Goal: Transaction & Acquisition: Purchase product/service

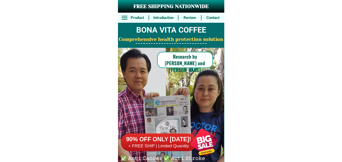
click at [209, 148] on div at bounding box center [205, 143] width 40 height 40
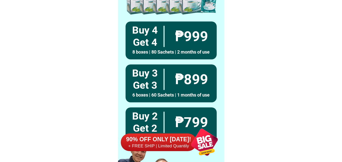
scroll to position [3940, 0]
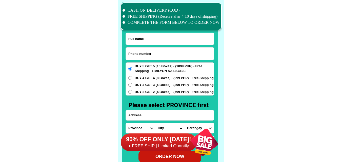
click at [149, 53] on input "Input phone_number" at bounding box center [170, 54] width 88 height 12
paste input "09526140404"
type input "09526140404"
drag, startPoint x: 152, startPoint y: 44, endPoint x: 110, endPoint y: 33, distance: 43.2
click at [152, 44] on input "Input full_name" at bounding box center [170, 39] width 88 height 12
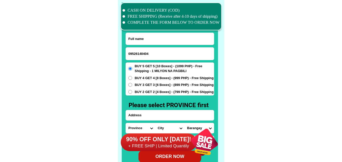
paste input "[PERSON_NAME]"
type input "[PERSON_NAME]"
paste input "Porok bantog San [PERSON_NAME] Science city of [PERSON_NAME][GEOGRAPHIC_DATA]"
click at [142, 115] on input "Input address" at bounding box center [170, 116] width 88 height 10
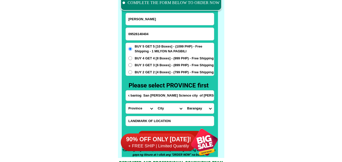
scroll to position [3966, 0]
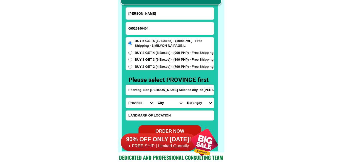
type input "Porok bantog San [PERSON_NAME] Science city of [PERSON_NAME][GEOGRAPHIC_DATA]"
click at [137, 104] on select "Province [GEOGRAPHIC_DATA] [GEOGRAPHIC_DATA] [GEOGRAPHIC_DATA] [GEOGRAPHIC_DATA…" at bounding box center [140, 103] width 29 height 10
select select "63_198"
click at [126, 98] on select "Province [GEOGRAPHIC_DATA] [GEOGRAPHIC_DATA] [GEOGRAPHIC_DATA] [GEOGRAPHIC_DATA…" at bounding box center [140, 103] width 29 height 10
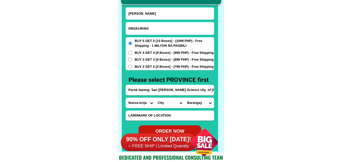
click at [200, 94] on input "Porok bantog San [PERSON_NAME] Science city of [PERSON_NAME][GEOGRAPHIC_DATA]" at bounding box center [170, 90] width 88 height 10
click at [166, 104] on select "City [GEOGRAPHIC_DATA] [GEOGRAPHIC_DATA] [GEOGRAPHIC_DATA]-city [GEOGRAPHIC_DAT…" at bounding box center [169, 103] width 29 height 10
click at [166, 102] on select "City [GEOGRAPHIC_DATA] [GEOGRAPHIC_DATA] [GEOGRAPHIC_DATA]-city [GEOGRAPHIC_DAT…" at bounding box center [169, 103] width 29 height 10
select select "63_1982123"
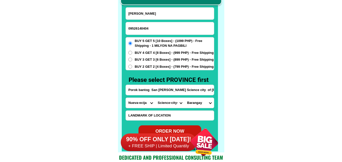
click at [155, 98] on select "City [GEOGRAPHIC_DATA] [GEOGRAPHIC_DATA] [GEOGRAPHIC_DATA]-city [GEOGRAPHIC_DAT…" at bounding box center [169, 103] width 29 height 10
click at [198, 105] on select "[GEOGRAPHIC_DATA] sikat Balante Bantug Bical Cabisuculan [GEOGRAPHIC_DATA] [GEO…" at bounding box center [199, 103] width 29 height 10
select select "63_19821234953"
click at [185, 98] on select "[GEOGRAPHIC_DATA] sikat Balante Bantug Bical Cabisuculan [GEOGRAPHIC_DATA] [GEO…" at bounding box center [199, 103] width 29 height 10
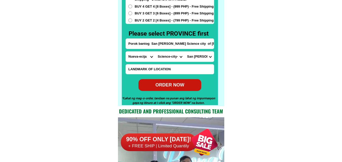
scroll to position [4017, 0]
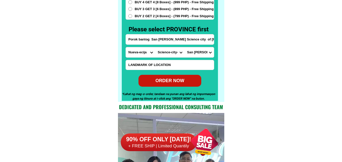
drag, startPoint x: 169, startPoint y: 83, endPoint x: 164, endPoint y: 76, distance: 8.4
click at [169, 84] on div "ORDER NOW" at bounding box center [170, 80] width 64 height 7
radio input "true"
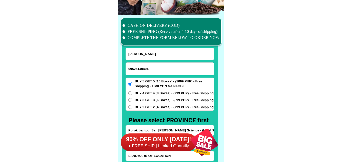
scroll to position [3915, 0]
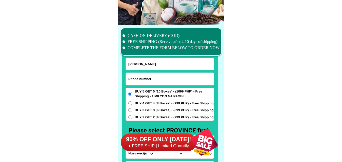
paste input "O9469076997"
click at [140, 81] on input "O9469076997" at bounding box center [170, 79] width 88 height 12
click at [127, 79] on input "O9469076997" at bounding box center [170, 79] width 88 height 12
drag, startPoint x: 132, startPoint y: 79, endPoint x: 123, endPoint y: 81, distance: 8.6
click at [123, 81] on div "CASH ON DELIVERY (COD) FREE SHIPPING (Receive after 4-10 days of shipping) COMP…" at bounding box center [171, 114] width 106 height 178
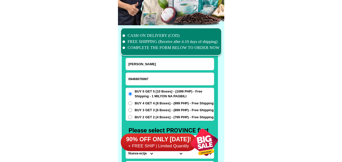
drag, startPoint x: 85, startPoint y: 66, endPoint x: 71, endPoint y: 1, distance: 66.6
click at [145, 73] on input "09469076997" at bounding box center [170, 79] width 88 height 12
paste input "[PERSON_NAME]"
type input "09469076997"
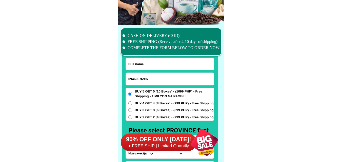
click at [152, 67] on input "Input full_name" at bounding box center [170, 64] width 88 height 12
paste input "[PERSON_NAME]"
type input "[PERSON_NAME]"
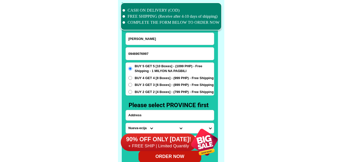
click at [146, 118] on input "Input address" at bounding box center [170, 116] width 88 height 10
paste input "Brgy [PERSON_NAME] 1 Sitio Carnation Sariaya [GEOGRAPHIC_DATA]"
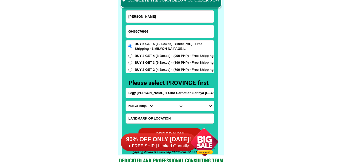
scroll to position [3966, 0]
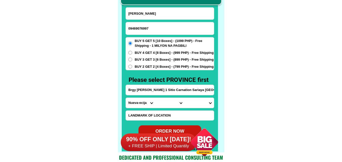
type input "Brgy [PERSON_NAME] 1 Sitio Carnation Sariaya [GEOGRAPHIC_DATA]"
click at [133, 100] on select "Province [GEOGRAPHIC_DATA] [GEOGRAPHIC_DATA] [GEOGRAPHIC_DATA] [GEOGRAPHIC_DATA…" at bounding box center [140, 103] width 29 height 10
select select "63_397"
click at [126, 98] on select "Province [GEOGRAPHIC_DATA] [GEOGRAPHIC_DATA] [GEOGRAPHIC_DATA] [GEOGRAPHIC_DATA…" at bounding box center [140, 103] width 29 height 10
click at [170, 105] on select "City [GEOGRAPHIC_DATA] [GEOGRAPHIC_DATA] [GEOGRAPHIC_DATA] [GEOGRAPHIC_DATA] [G…" at bounding box center [169, 103] width 29 height 10
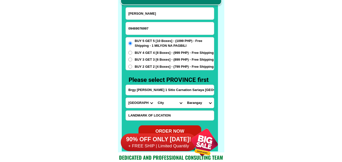
select select "63_3974728"
click at [155, 98] on select "City [GEOGRAPHIC_DATA] [GEOGRAPHIC_DATA] [GEOGRAPHIC_DATA] [GEOGRAPHIC_DATA] [G…" at bounding box center [169, 103] width 29 height 10
click at [197, 105] on select "Barangay Antipolo Balubal Barangay 1 (pob.) Barangay 2 (pob.) Barangay 3 (pob.)…" at bounding box center [199, 103] width 29 height 10
click at [185, 98] on select "Barangay Antipolo Balubal Barangay 1 (pob.) Barangay 2 (pob.) Barangay 3 (pob.)…" at bounding box center [199, 103] width 29 height 10
click at [200, 103] on select "Barangay Antipolo Balubal Barangay 1 (pob.) Barangay 2 (pob.) Barangay 3 (pob.)…" at bounding box center [199, 103] width 29 height 10
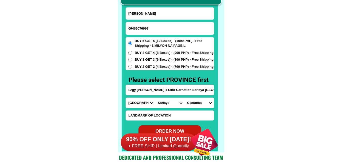
select select "63_39747287275"
click at [185, 98] on select "Barangay Antipolo Balubal Barangay 1 (pob.) Barangay 2 (pob.) Barangay 3 (pob.)…" at bounding box center [199, 103] width 29 height 10
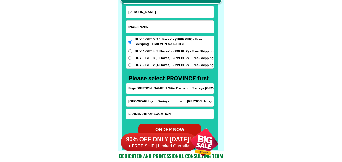
scroll to position [3991, 0]
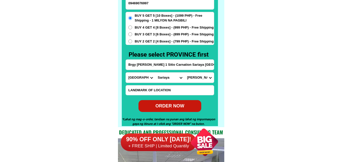
click at [176, 115] on div at bounding box center [170, 39] width 96 height 175
click at [183, 107] on div "ORDER NOW" at bounding box center [169, 106] width 63 height 7
type input "09469076997"
type input "Brgy [PERSON_NAME] 1 Sitio Carnation Sariaya [GEOGRAPHIC_DATA]"
radio input "true"
